Goal: Check status: Check status

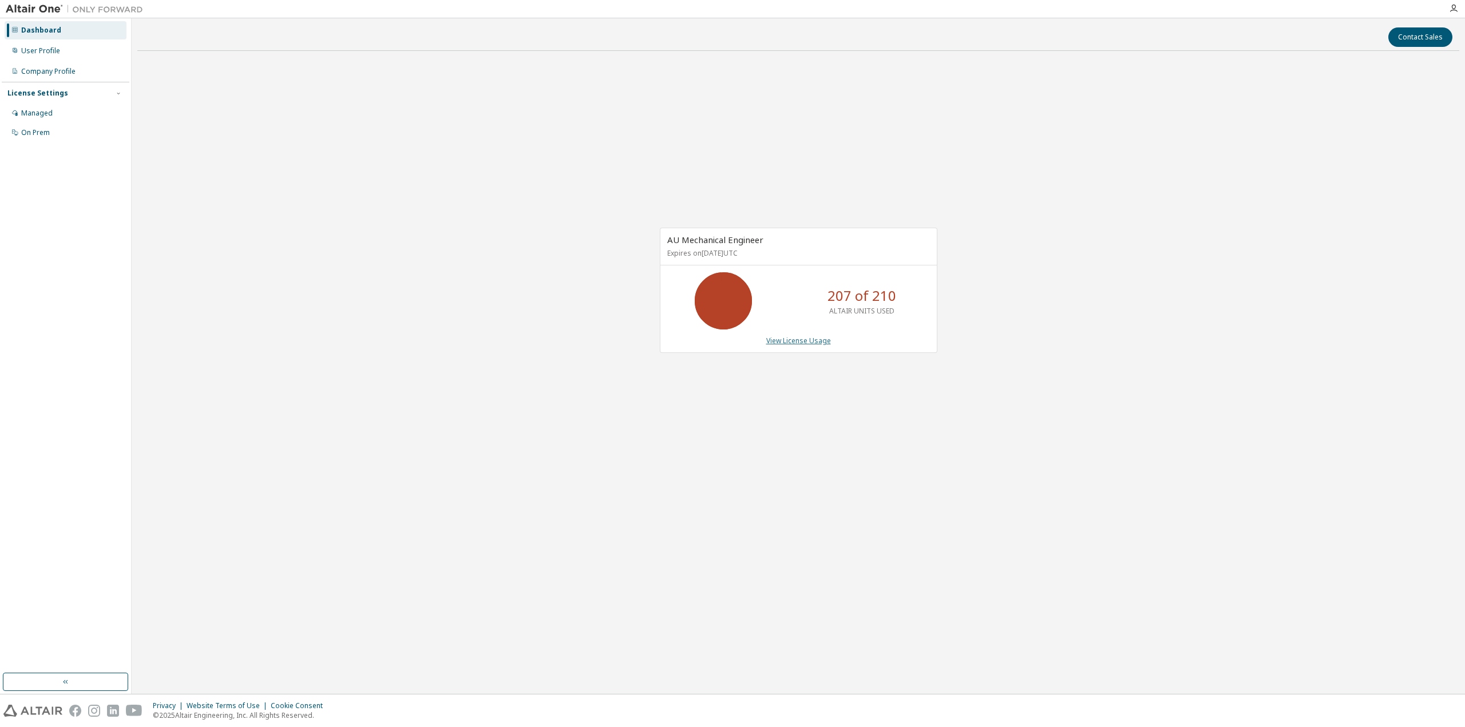
click at [824, 345] on link "View License Usage" at bounding box center [798, 341] width 65 height 10
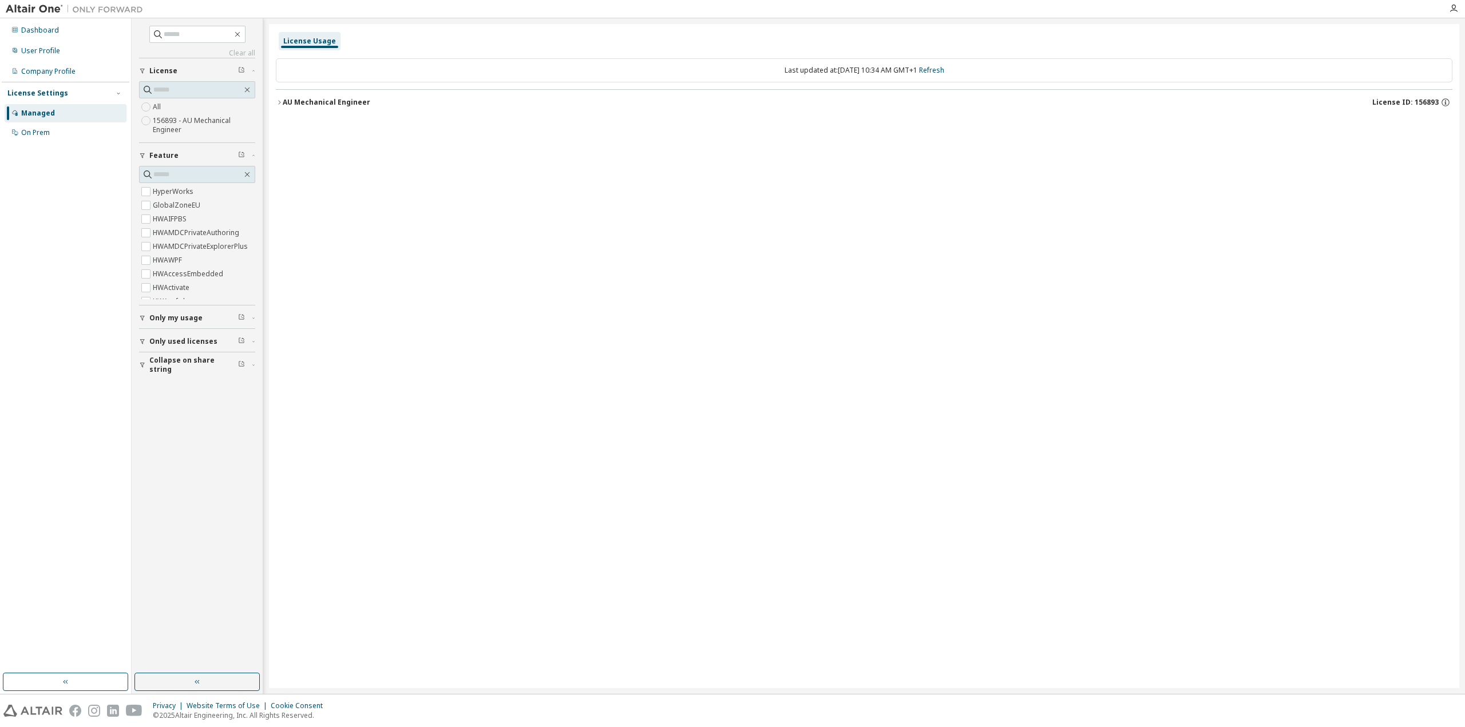
click at [278, 99] on div "License Usage Last updated at: Wed 2025-10-08 10:34 AM GMT+1 Refresh AU Mechani…" at bounding box center [864, 356] width 1190 height 664
click at [276, 104] on icon "button" at bounding box center [279, 102] width 7 height 7
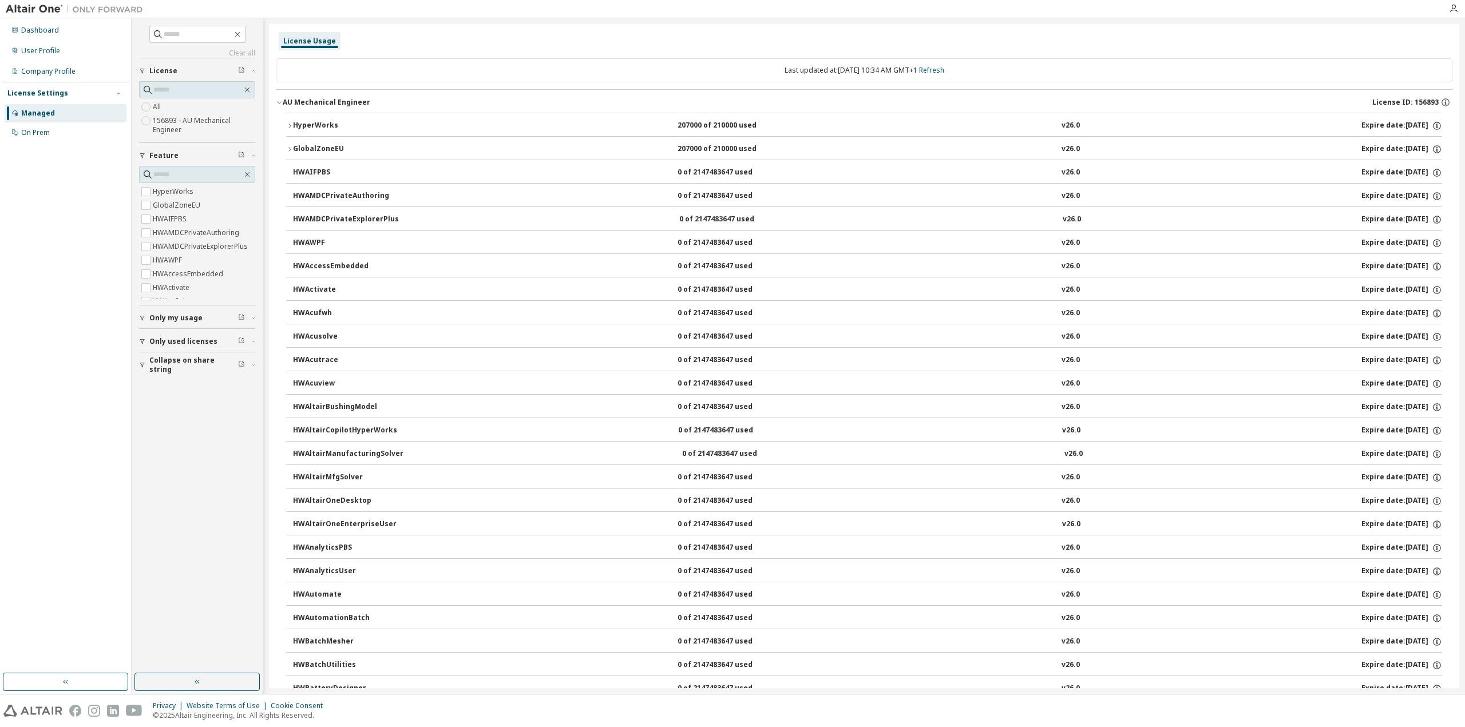
click at [291, 155] on button "GlobalZoneEU 207000 of 210000 used v26.0 Expire date: 2026-04-01" at bounding box center [864, 149] width 1156 height 25
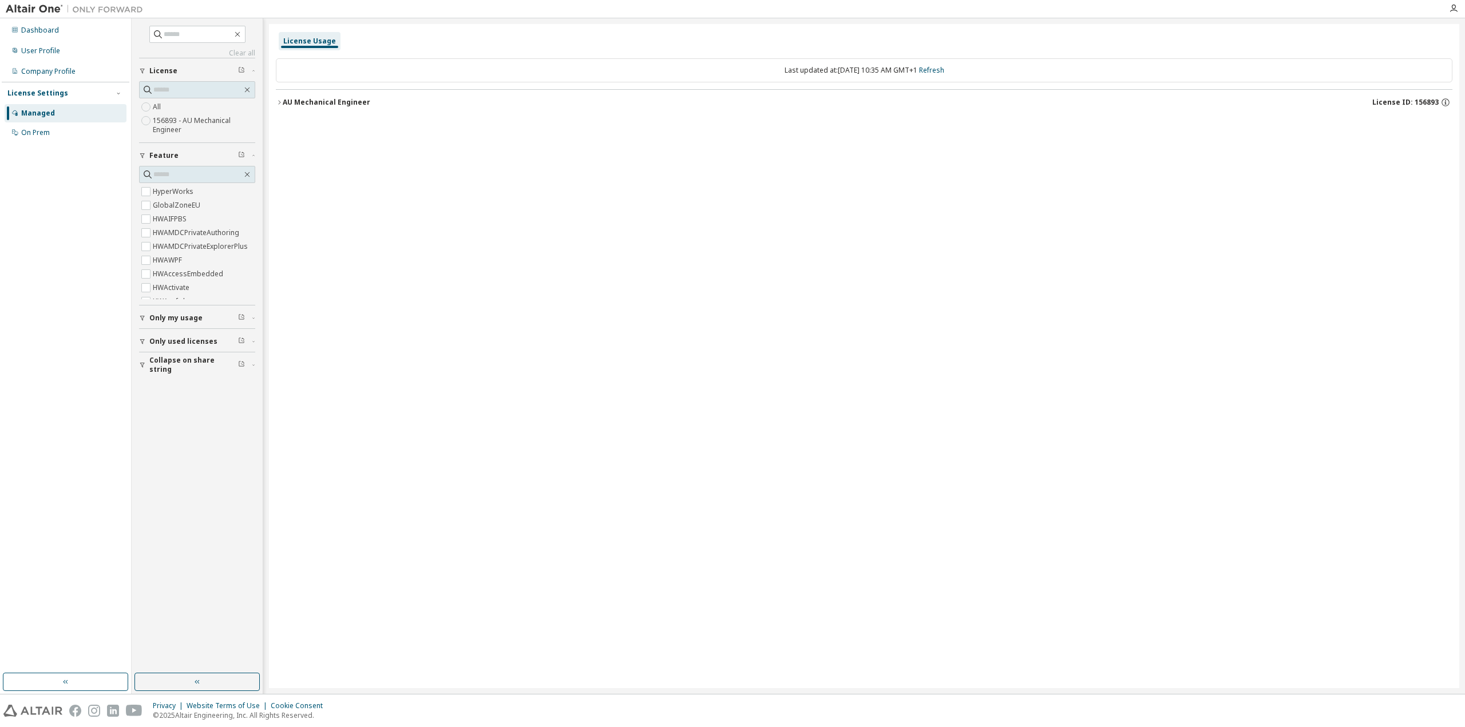
click at [278, 102] on icon "button" at bounding box center [279, 102] width 7 height 7
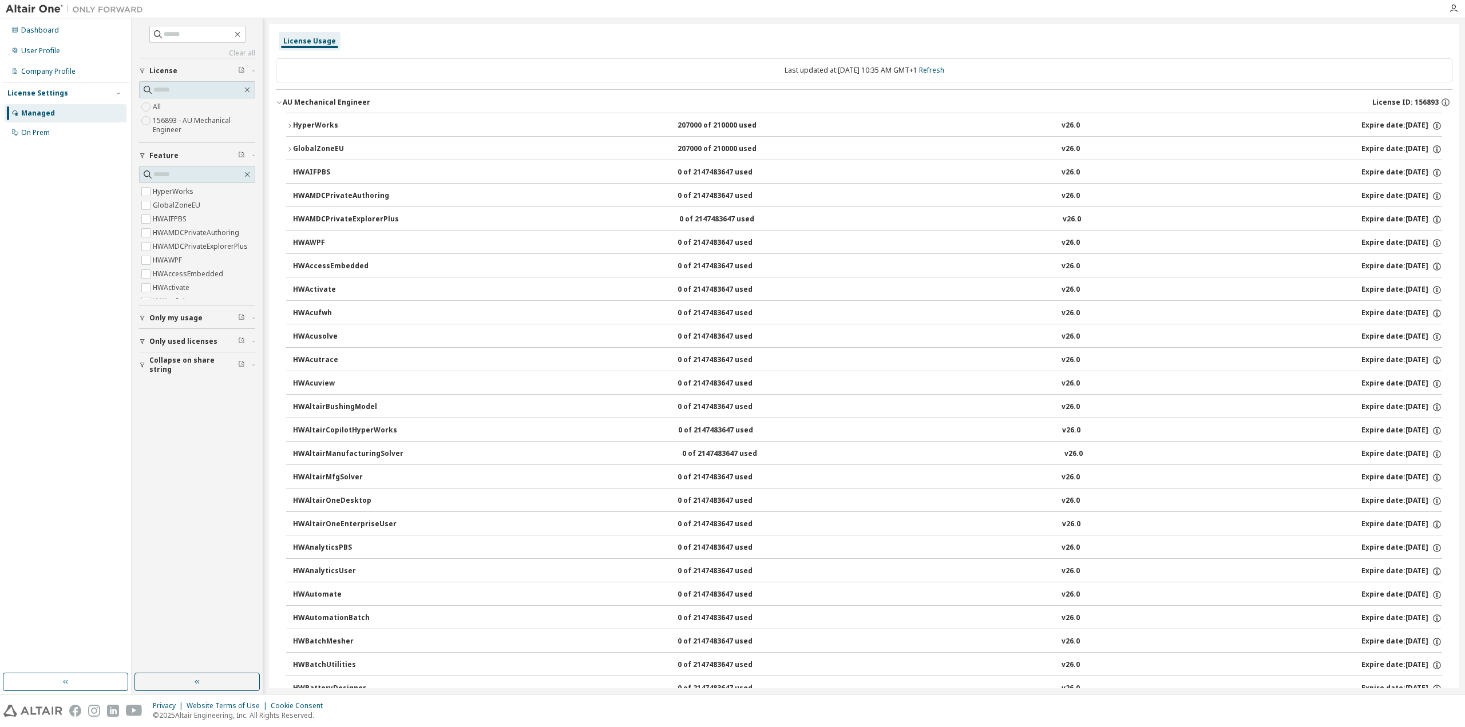
click at [291, 152] on icon "button" at bounding box center [289, 149] width 7 height 7
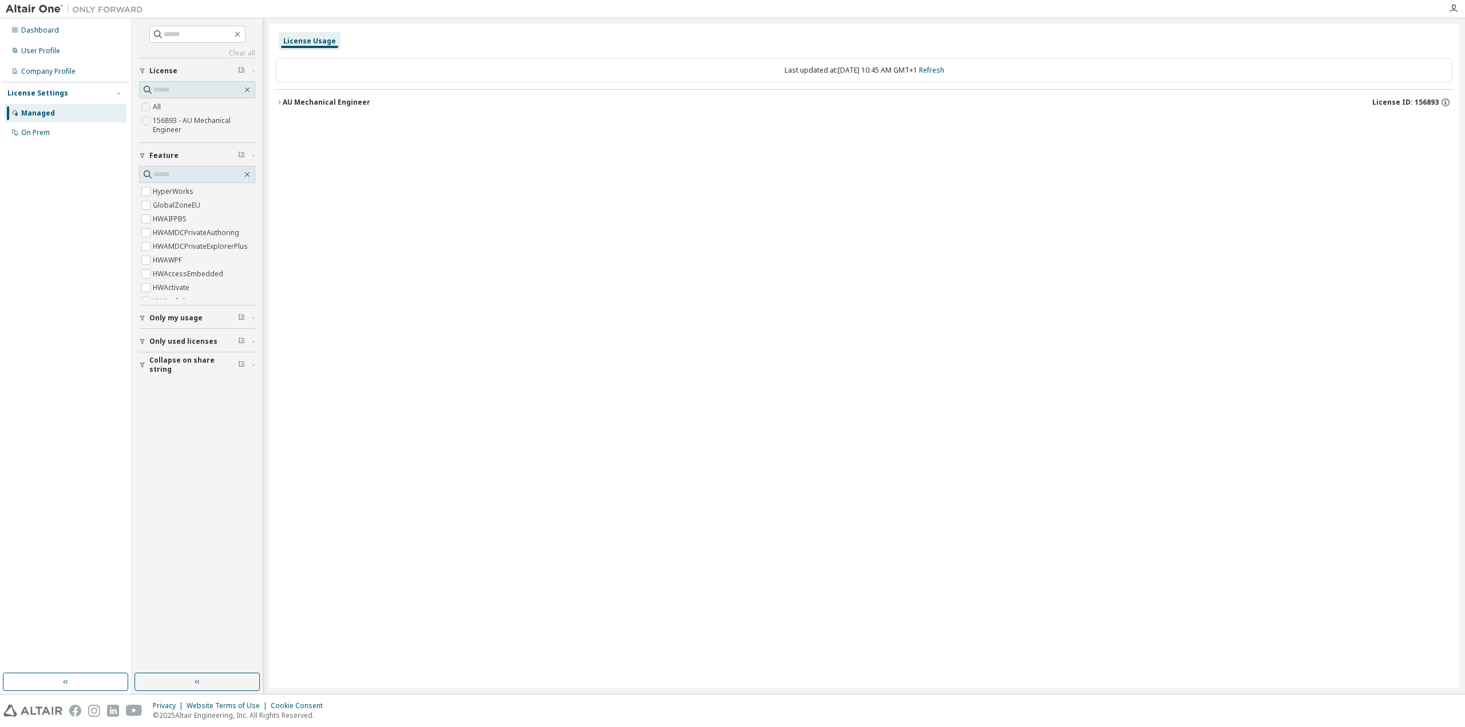
click at [289, 102] on div "AU Mechanical Engineer" at bounding box center [327, 102] width 88 height 9
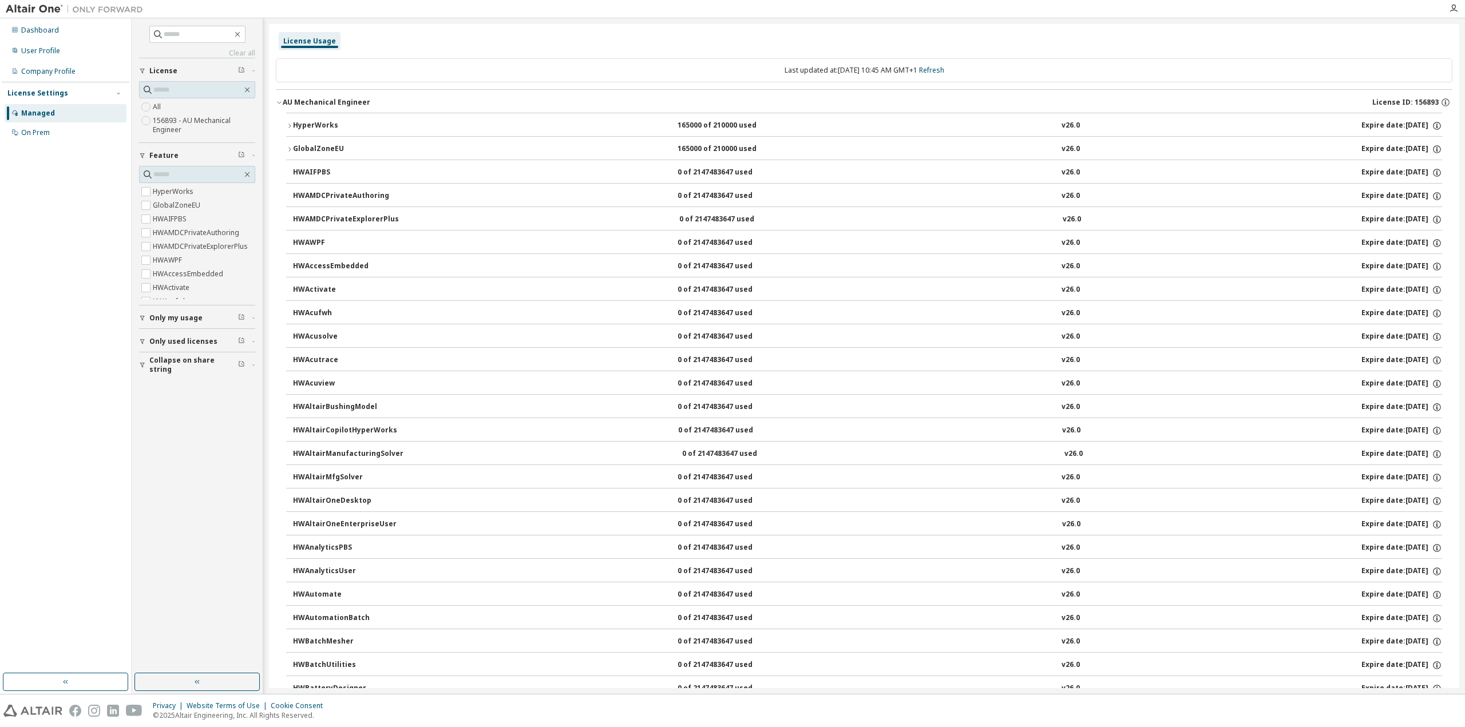
click at [289, 152] on icon "button" at bounding box center [289, 149] width 7 height 7
